Goal: Book appointment/travel/reservation

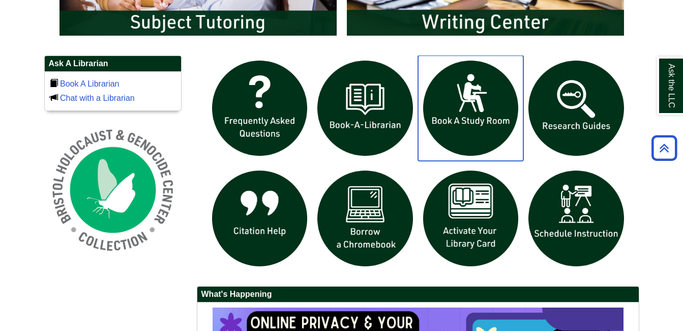
click at [457, 103] on img "slideshow" at bounding box center [471, 108] width 106 height 106
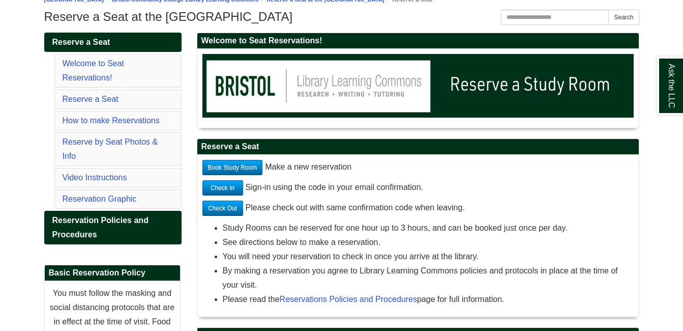
scroll to position [153, 0]
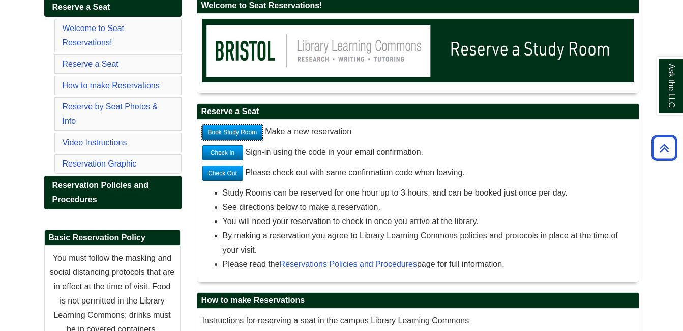
click at [221, 132] on link "Book Study Room" at bounding box center [232, 132] width 61 height 15
